Goal: Find contact information: Find contact information

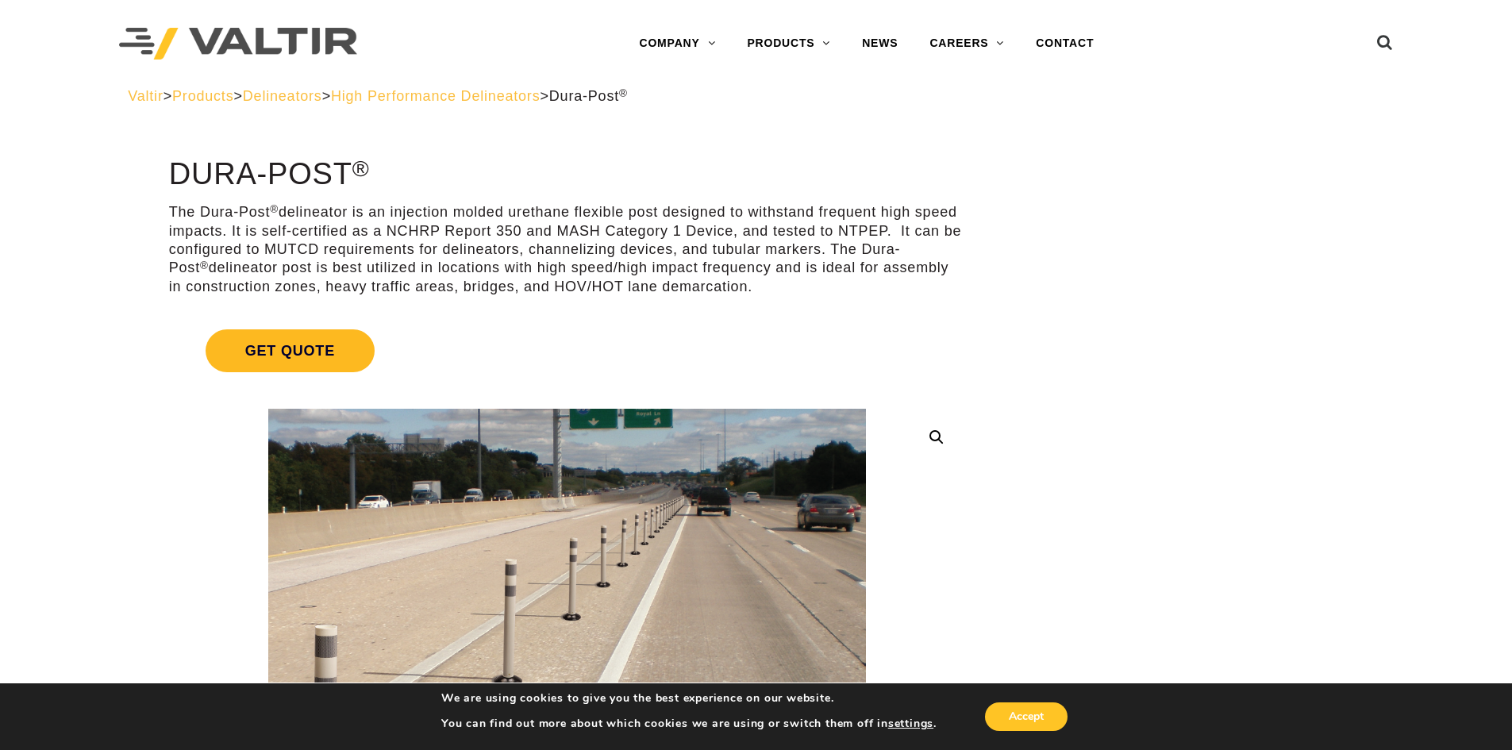
click at [294, 340] on span "Get Quote" at bounding box center [290, 350] width 169 height 43
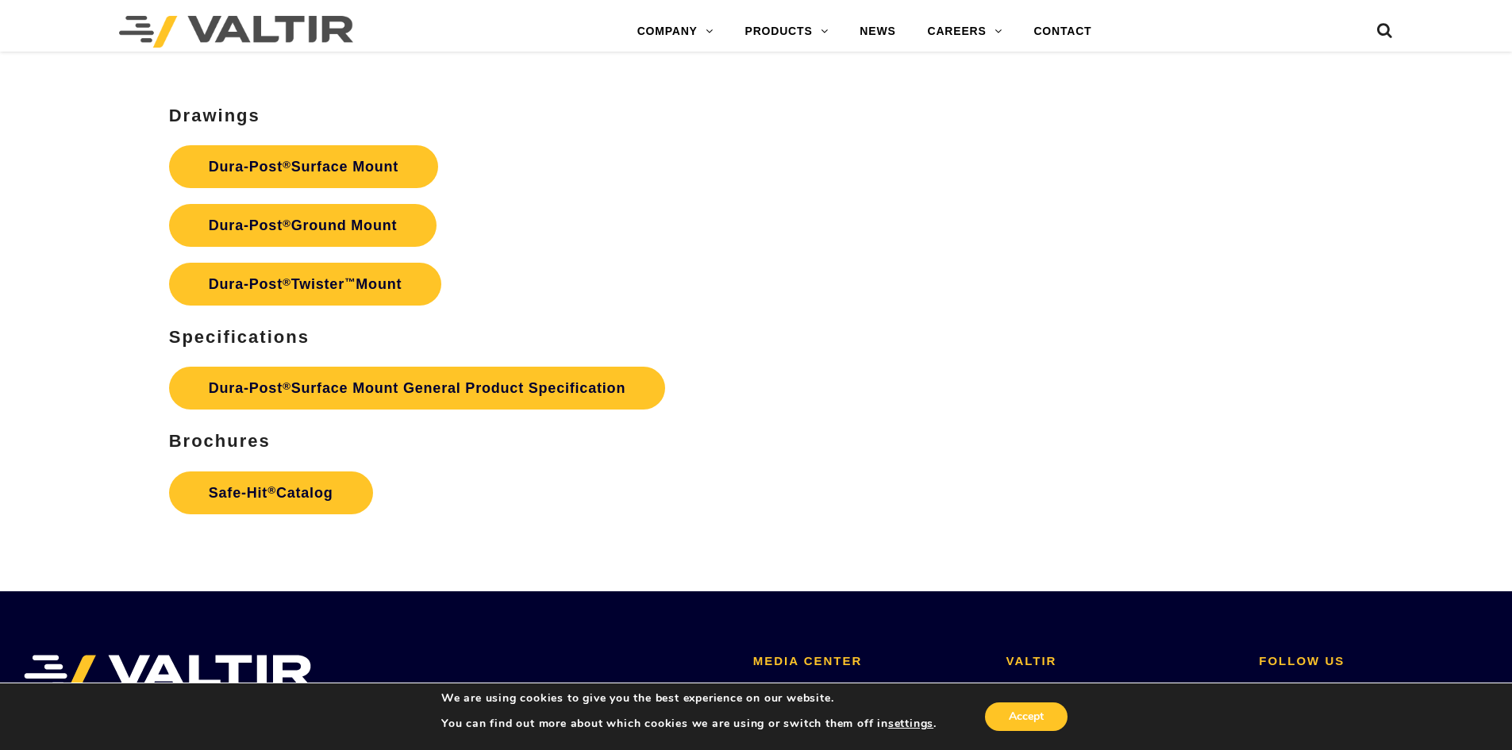
scroll to position [5363, 0]
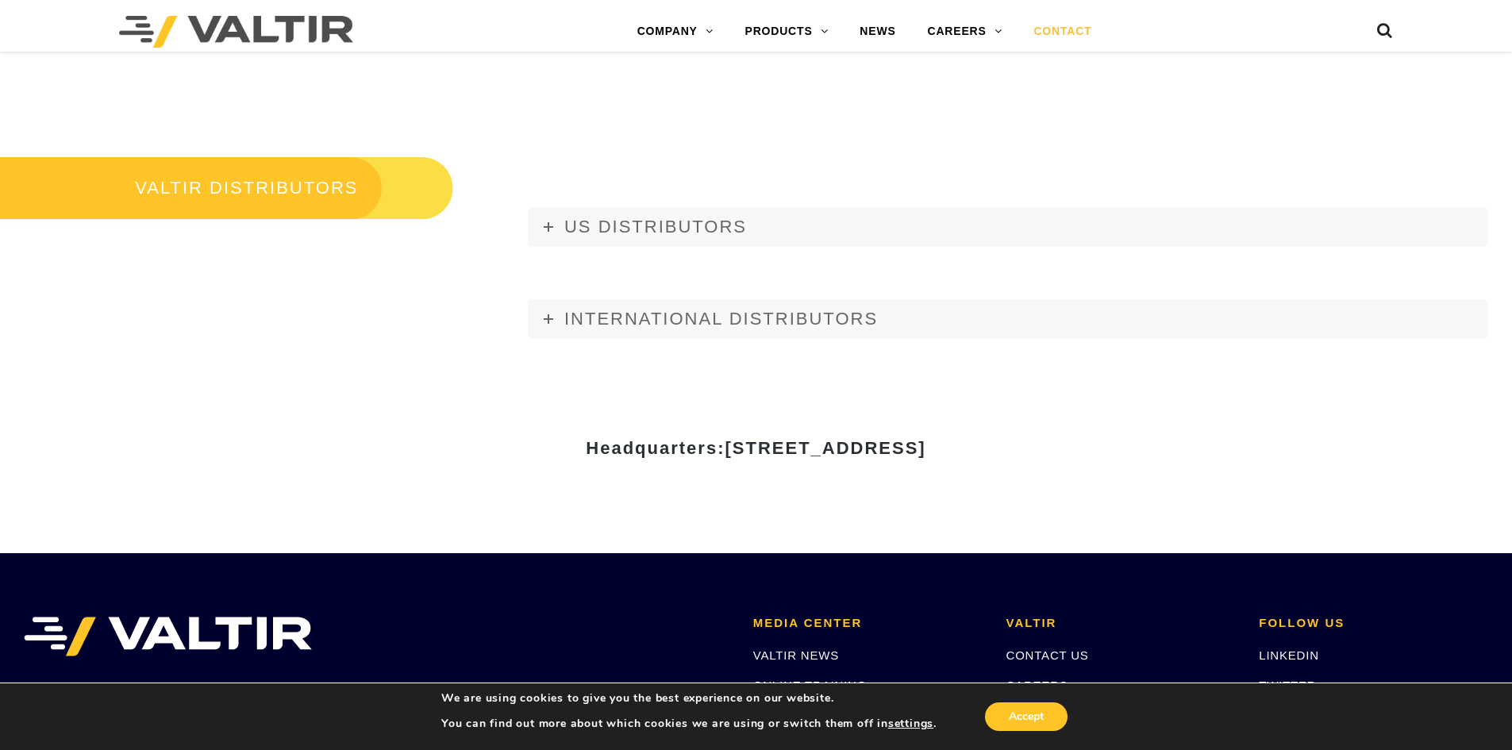
scroll to position [2063, 0]
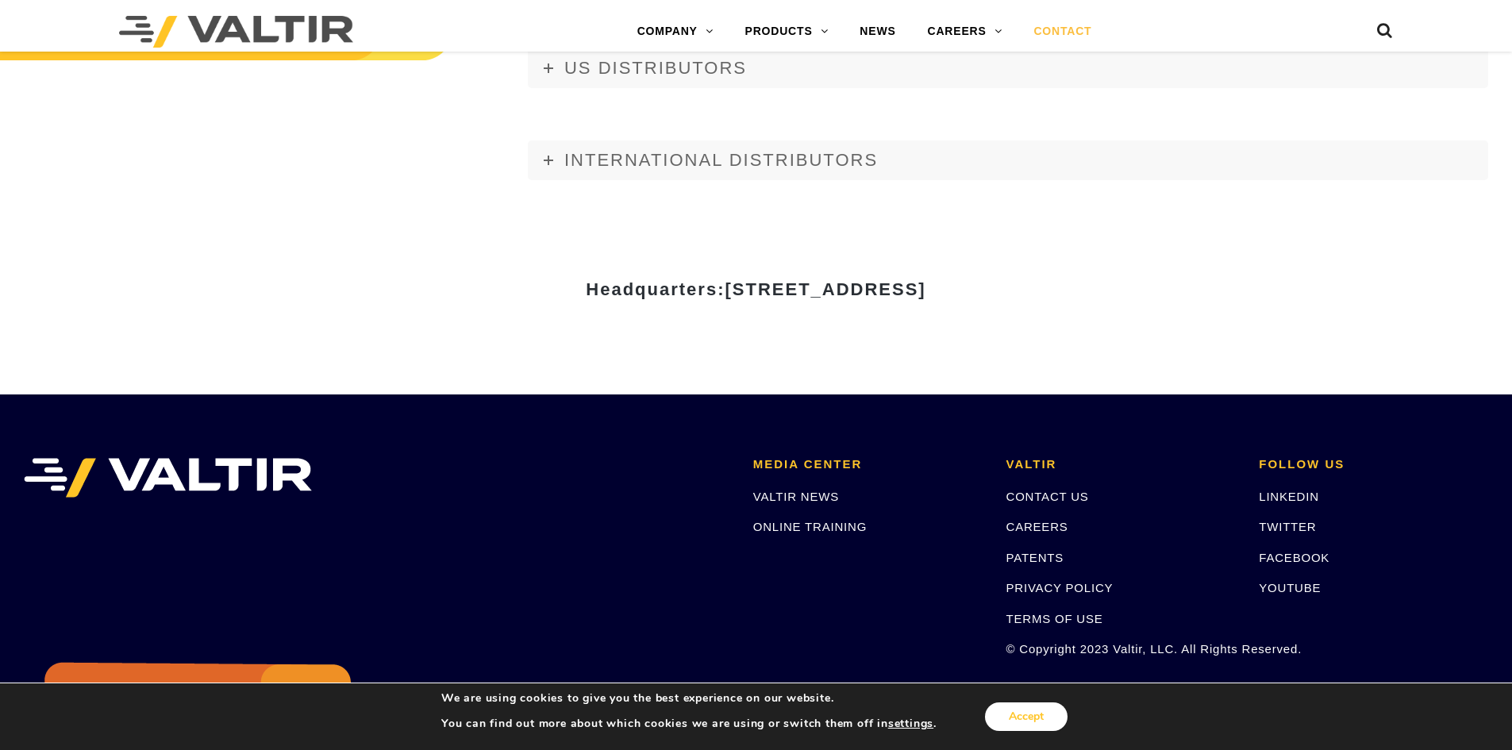
click at [1020, 724] on button "Accept" at bounding box center [1026, 716] width 83 height 29
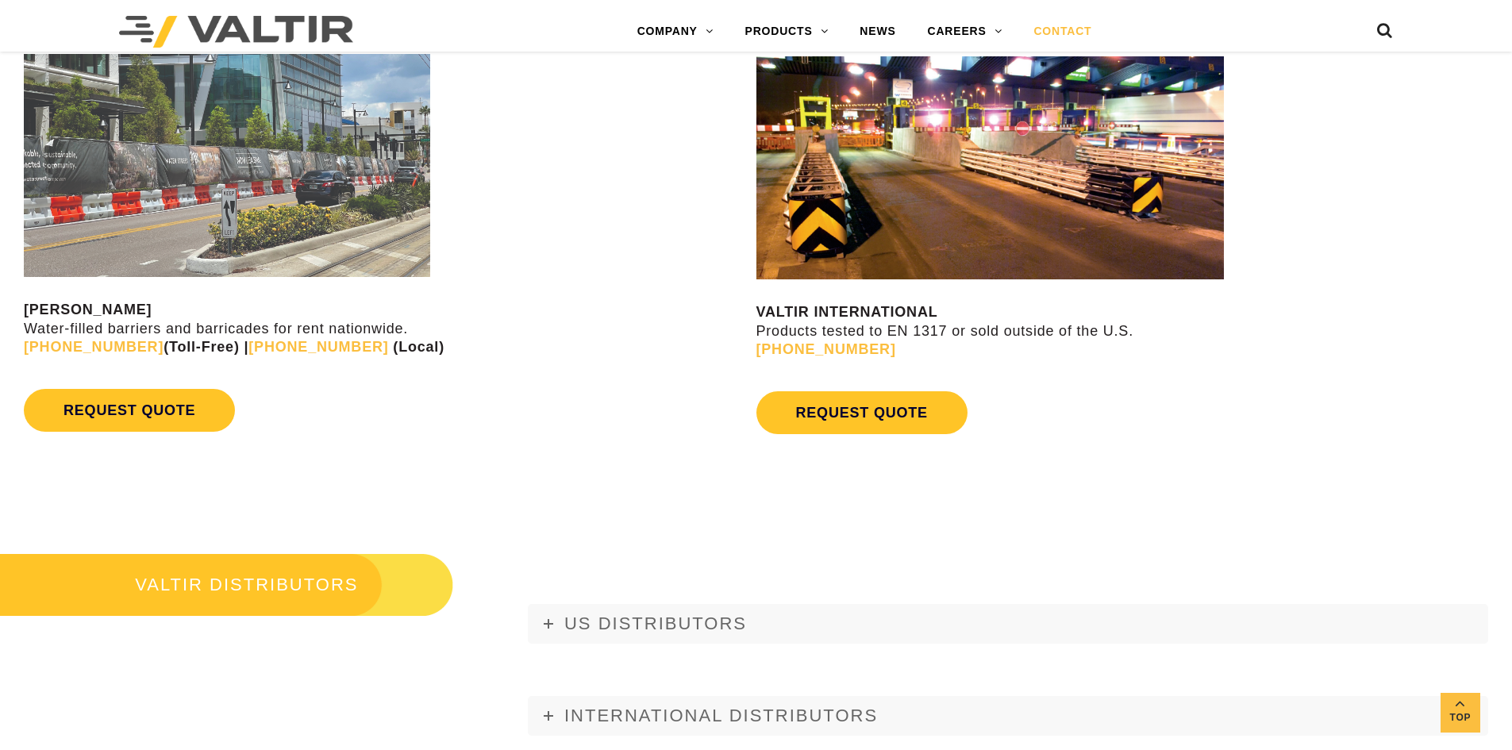
scroll to position [1587, 0]
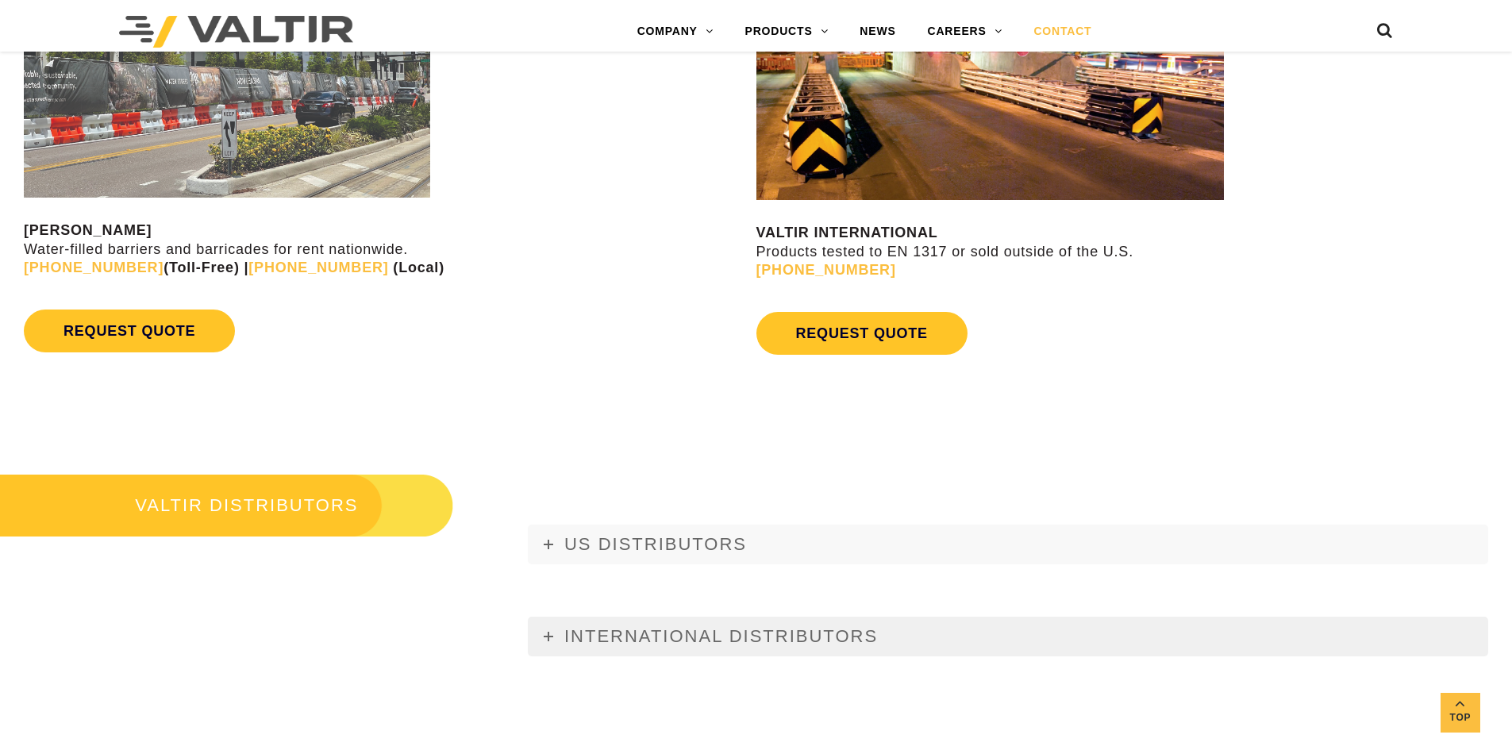
click at [767, 636] on span "INTERNATIONAL DISTRIBUTORS" at bounding box center [720, 636] width 313 height 20
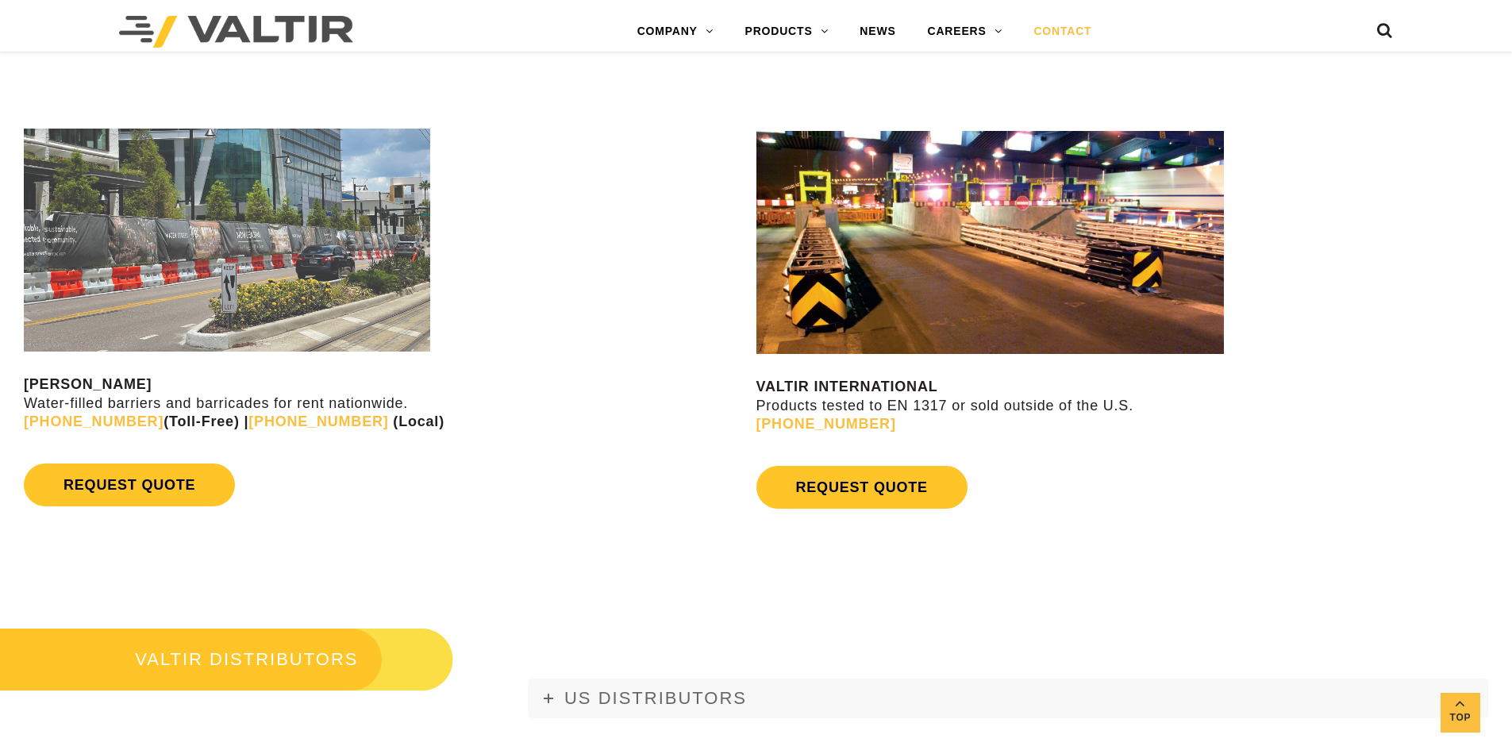
scroll to position [1508, 0]
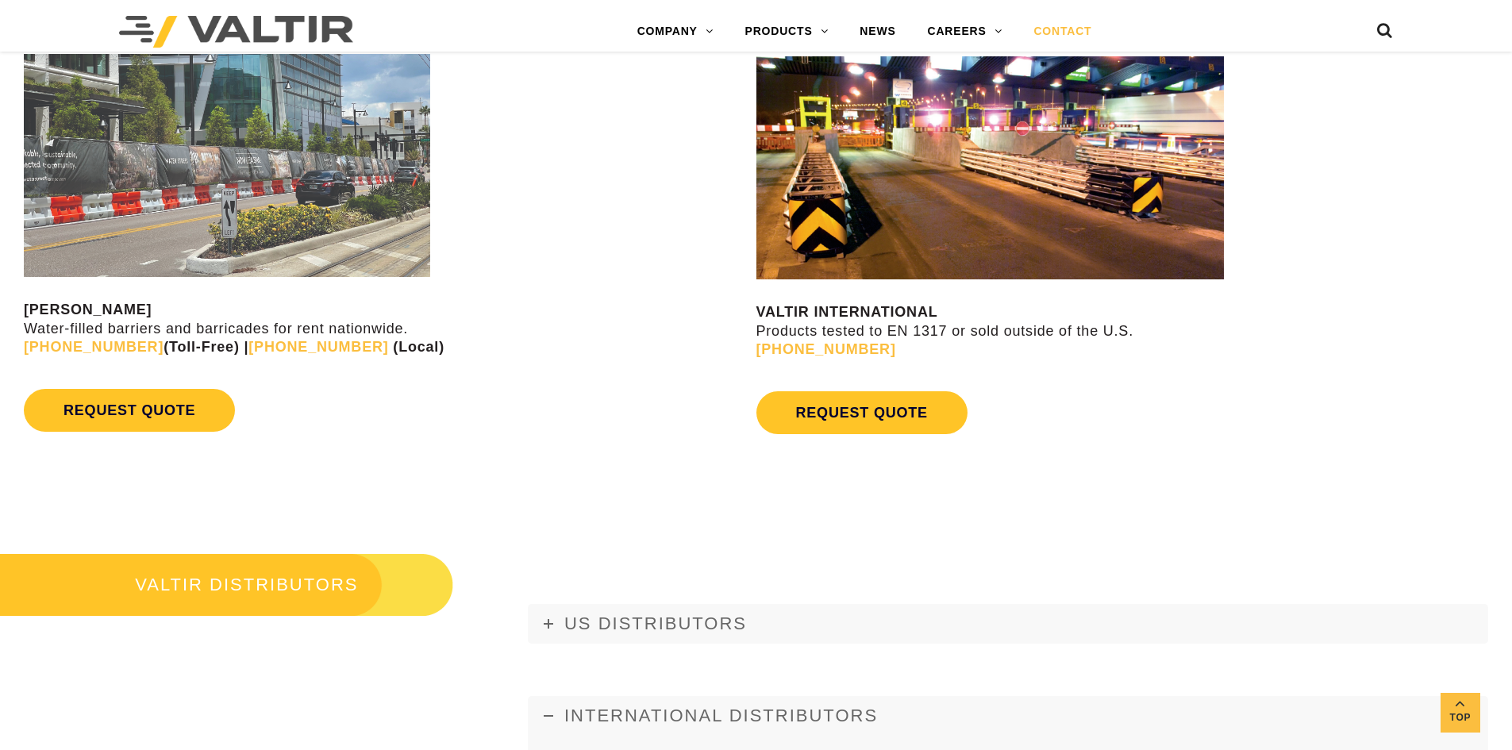
click at [687, 721] on span "INTERNATIONAL DISTRIBUTORS" at bounding box center [720, 715] width 313 height 20
click at [722, 613] on span "US DISTRIBUTORS" at bounding box center [655, 623] width 183 height 20
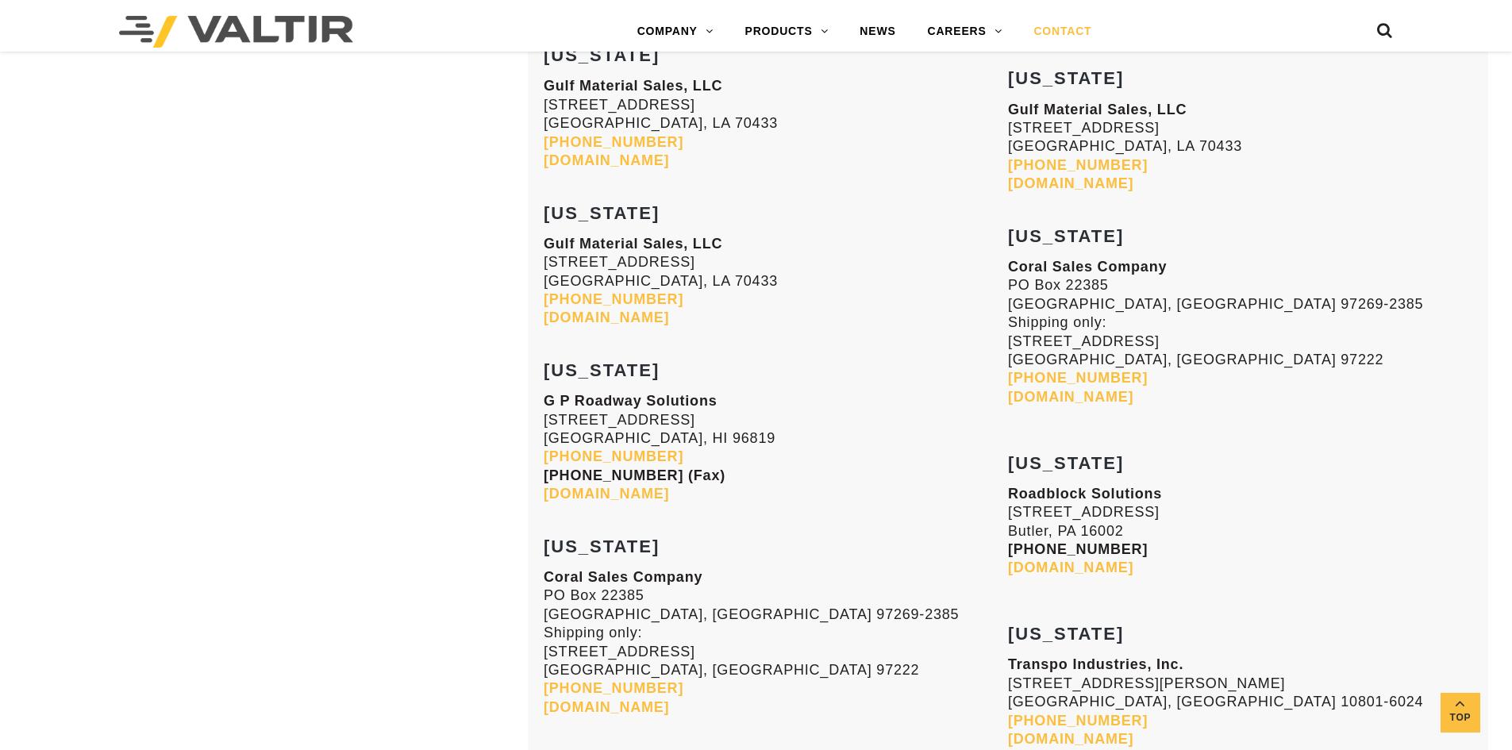
scroll to position [3968, 0]
drag, startPoint x: 1135, startPoint y: 380, endPoint x: 1009, endPoint y: 371, distance: 126.5
click at [1009, 371] on p "Coral Sales Company [GEOGRAPHIC_DATA]-2385 Shipping only: [STREET_ADDRESS] [GEO…" at bounding box center [1240, 333] width 464 height 148
copy link "[PHONE_NUMBER]"
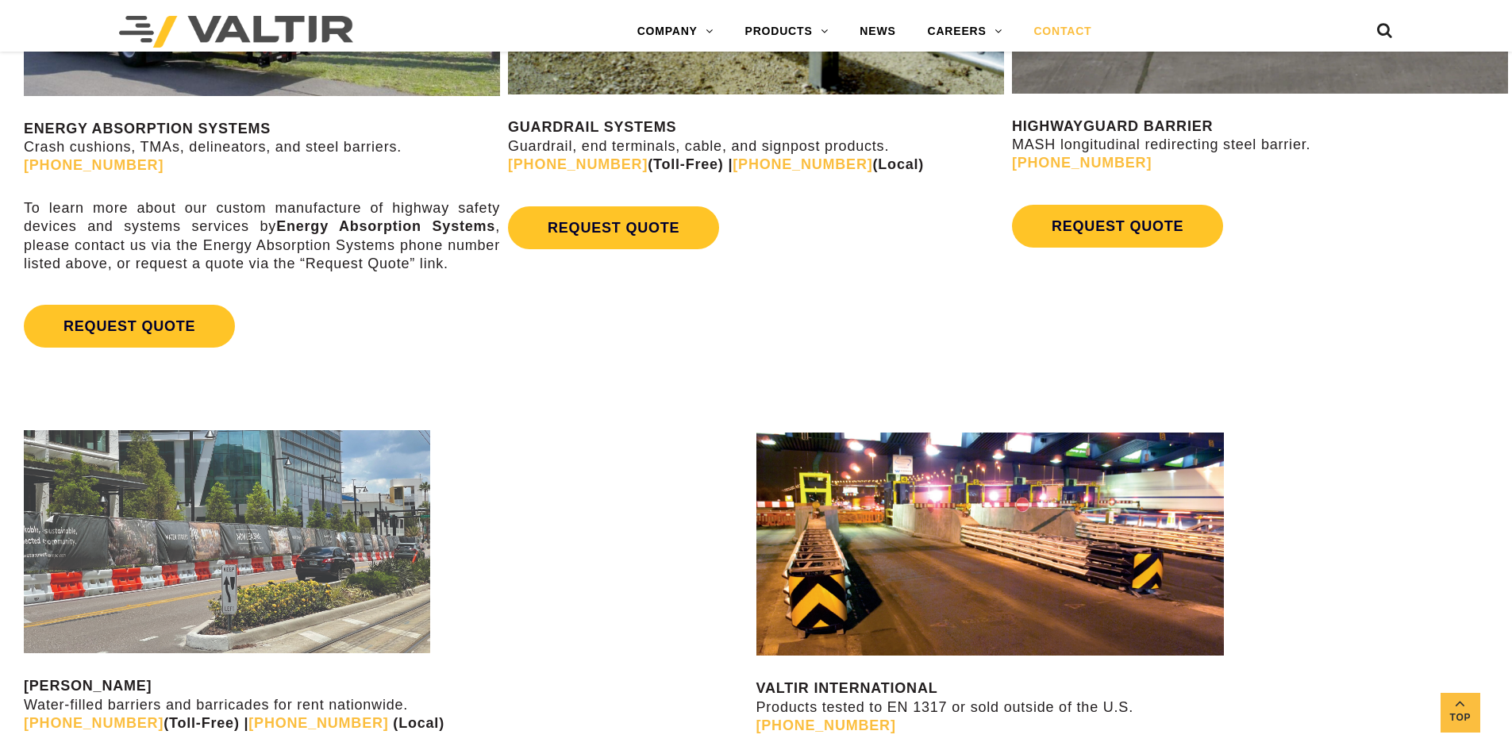
scroll to position [993, 0]
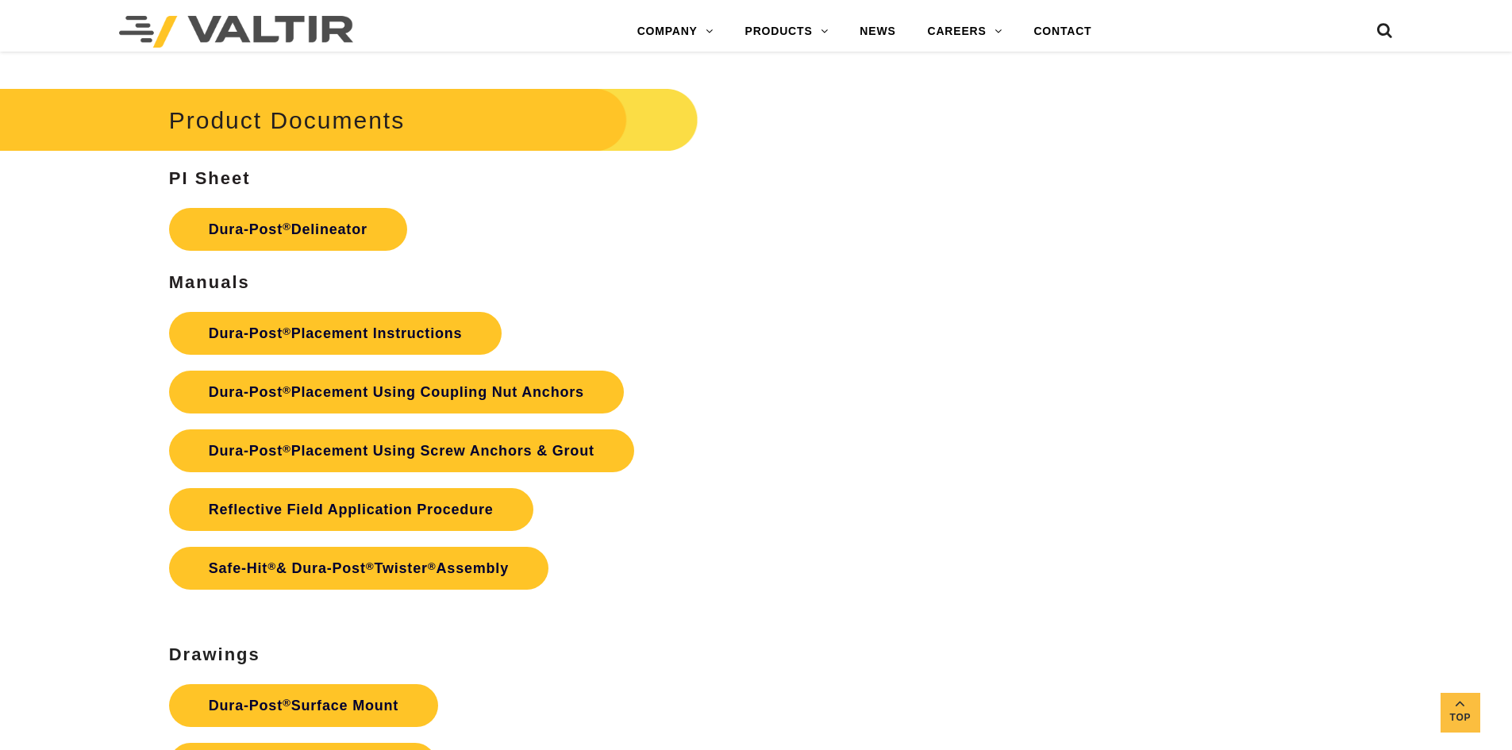
scroll to position [3913, 0]
